Goal: Task Accomplishment & Management: Use online tool/utility

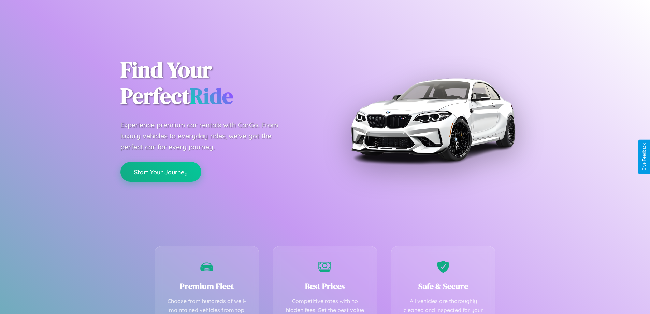
click at [161, 172] on button "Start Your Journey" at bounding box center [160, 172] width 81 height 20
click at [161, 171] on button "Start Your Journey" at bounding box center [160, 172] width 81 height 20
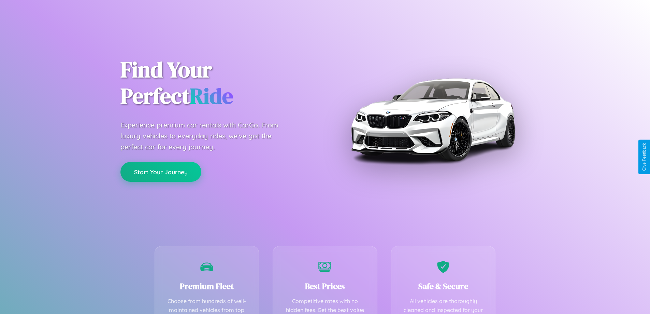
click at [161, 171] on button "Start Your Journey" at bounding box center [160, 172] width 81 height 20
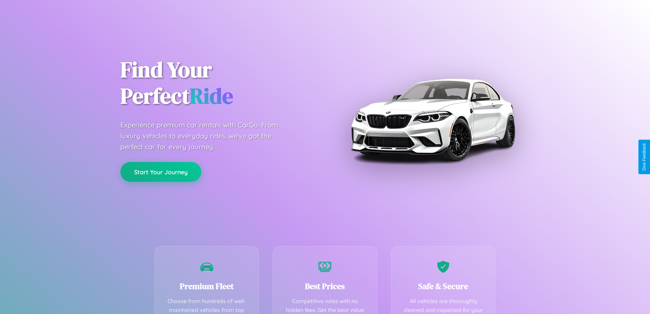
click at [161, 171] on button "Start Your Journey" at bounding box center [160, 172] width 81 height 20
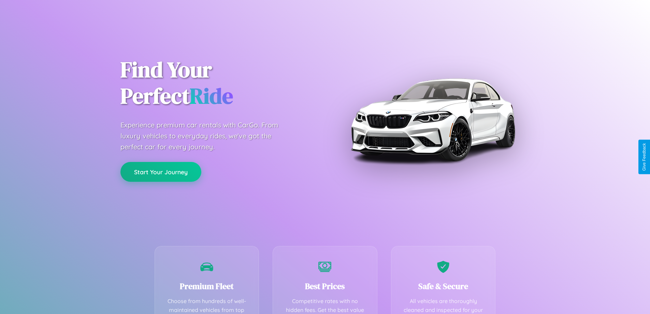
click at [161, 171] on button "Start Your Journey" at bounding box center [160, 172] width 81 height 20
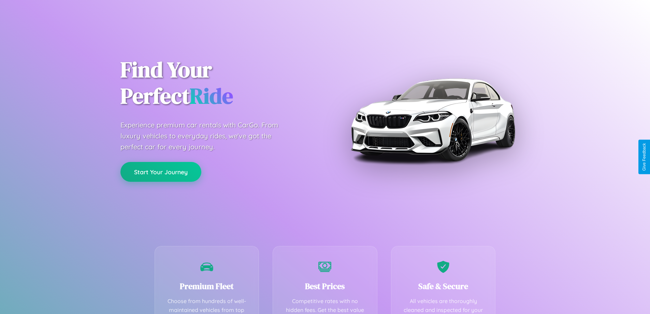
click at [161, 171] on button "Start Your Journey" at bounding box center [160, 172] width 81 height 20
